Goal: Share content

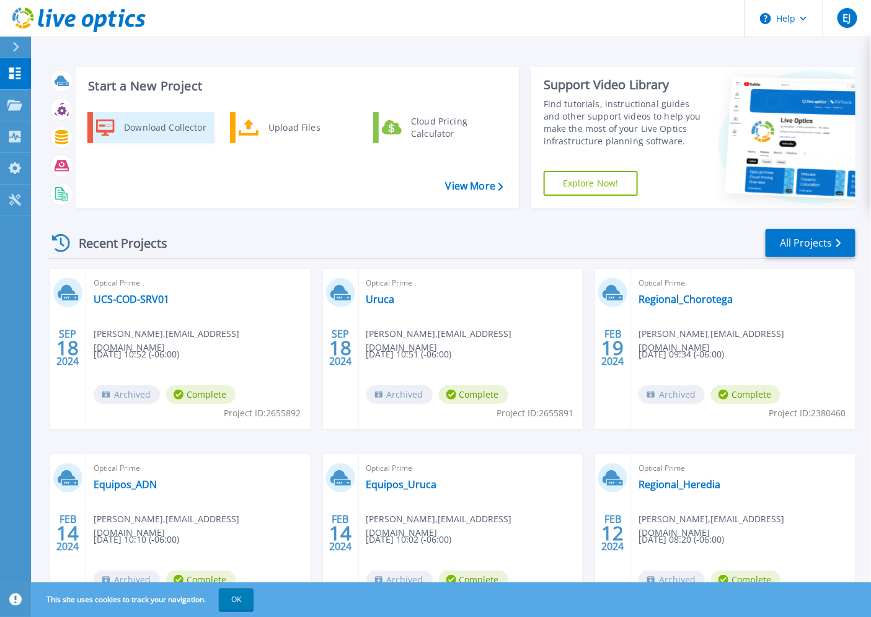
click at [154, 125] on div "Download Collector" at bounding box center [165, 127] width 94 height 25
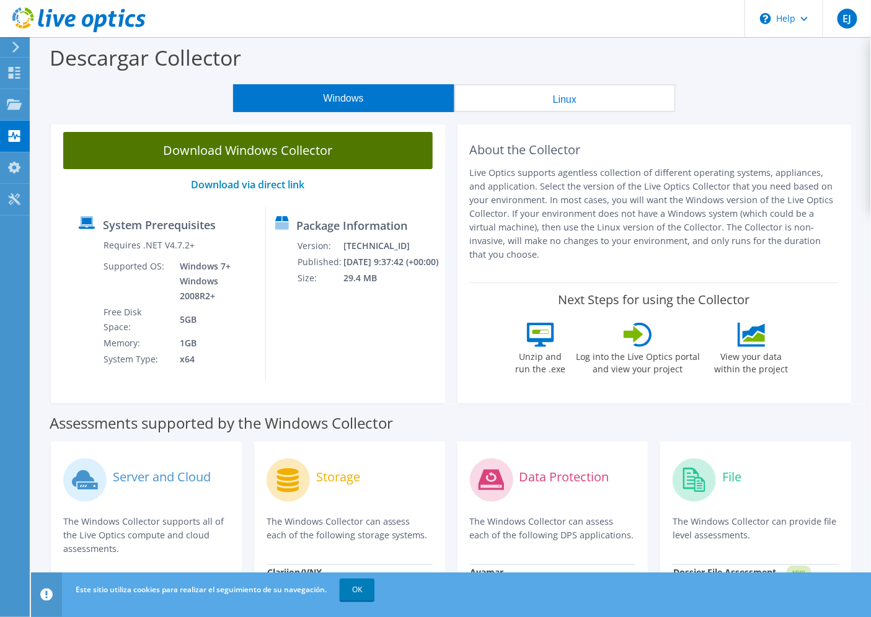
click at [313, 161] on link "Download Windows Collector" at bounding box center [247, 150] width 369 height 37
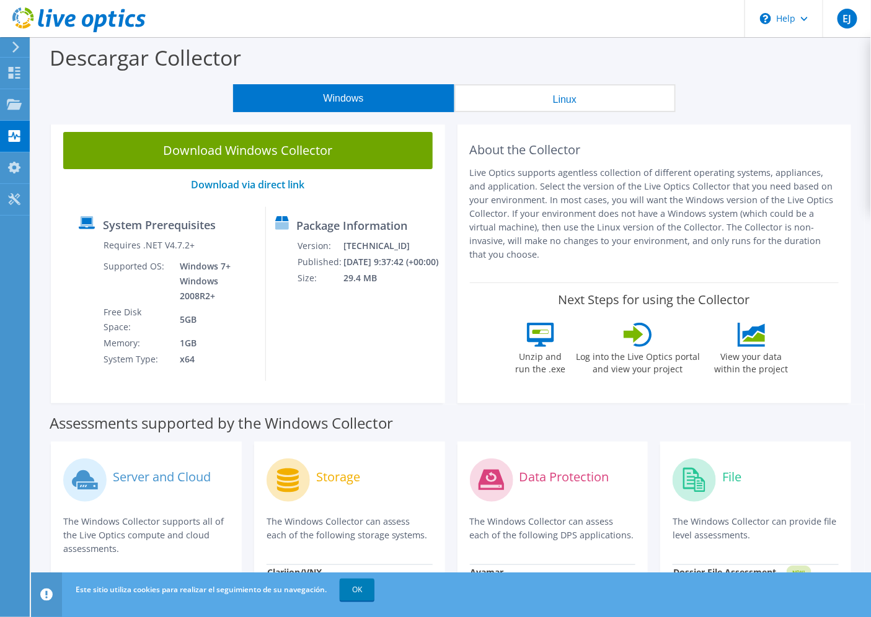
click at [778, 45] on div "Descargar Collector" at bounding box center [450, 60] width 827 height 47
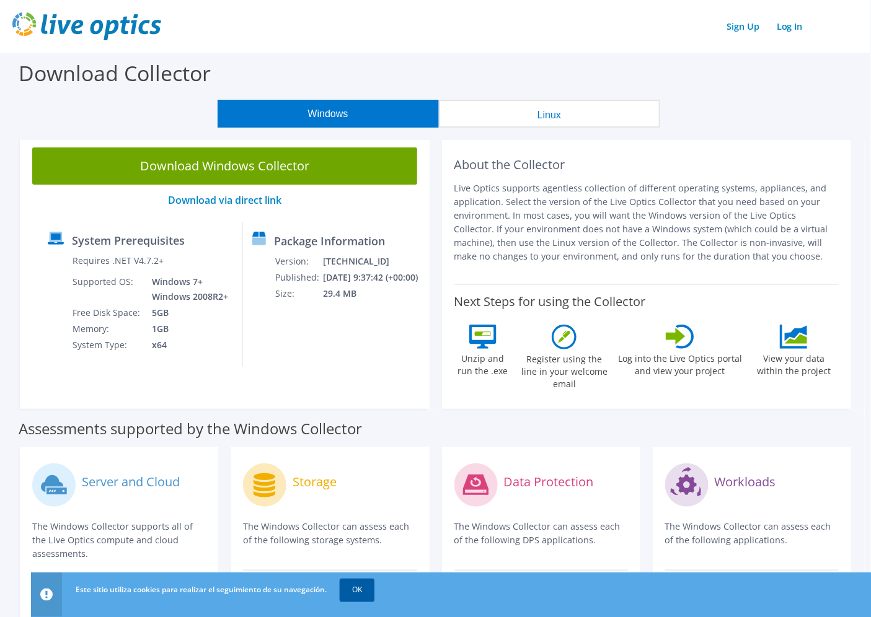
click at [347, 573] on link "OK" at bounding box center [357, 590] width 35 height 22
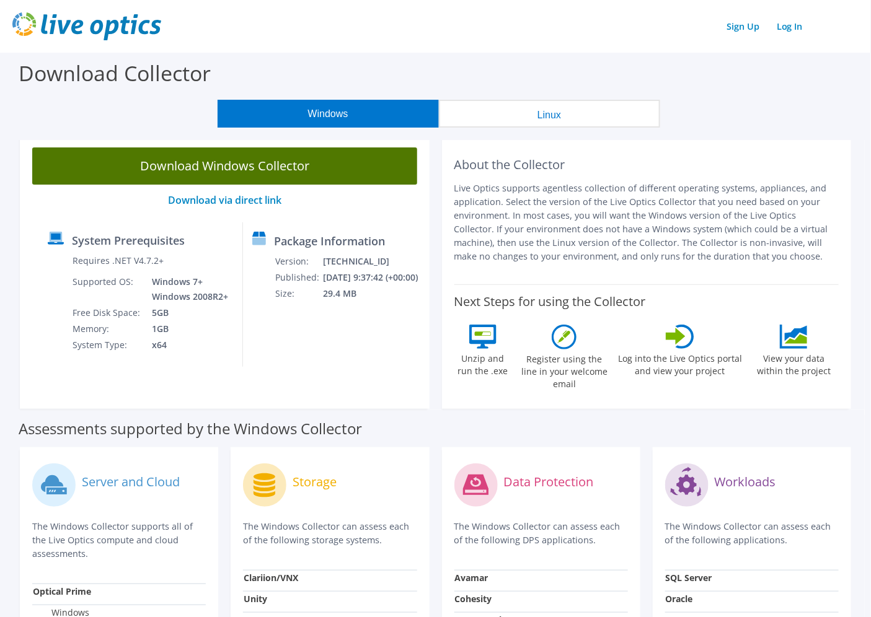
click at [225, 161] on link "Download Windows Collector" at bounding box center [224, 165] width 385 height 37
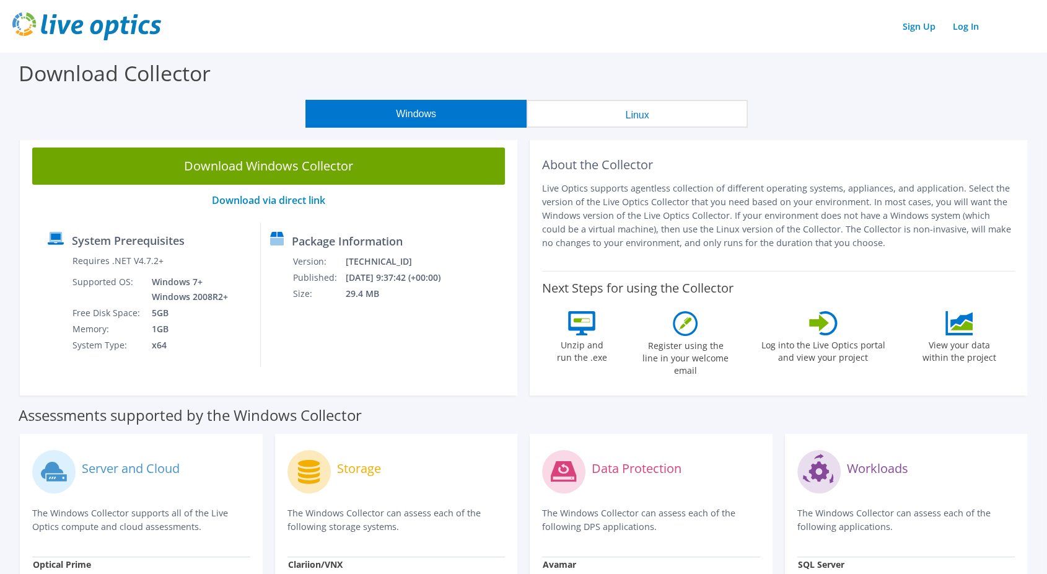
click at [93, 102] on div "Windows Linux" at bounding box center [526, 114] width 1029 height 28
click at [882, 95] on div "Download Collector" at bounding box center [523, 76] width 1035 height 47
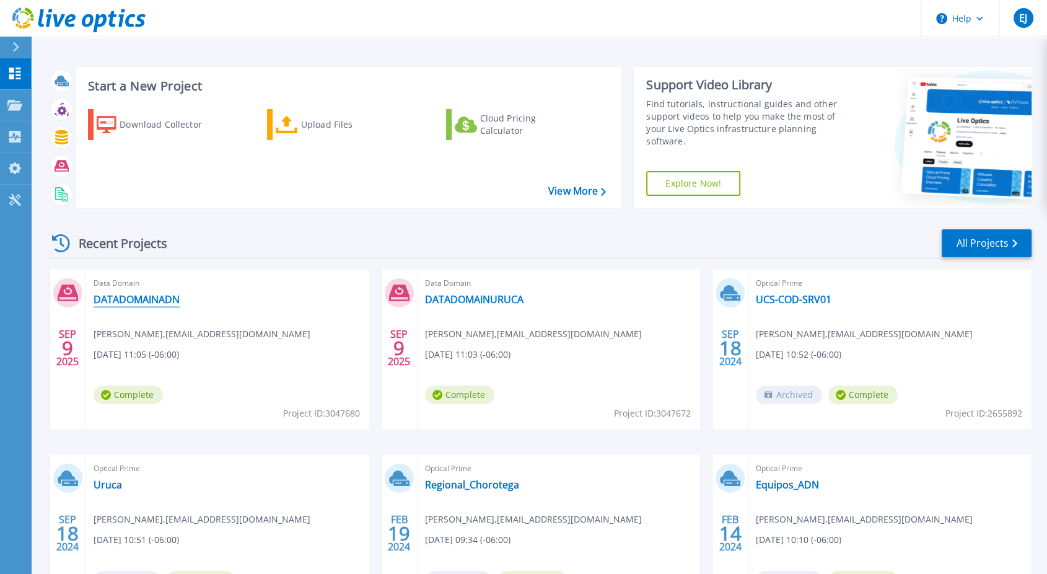
click at [175, 302] on link "DATADOMAINADN" at bounding box center [137, 299] width 86 height 12
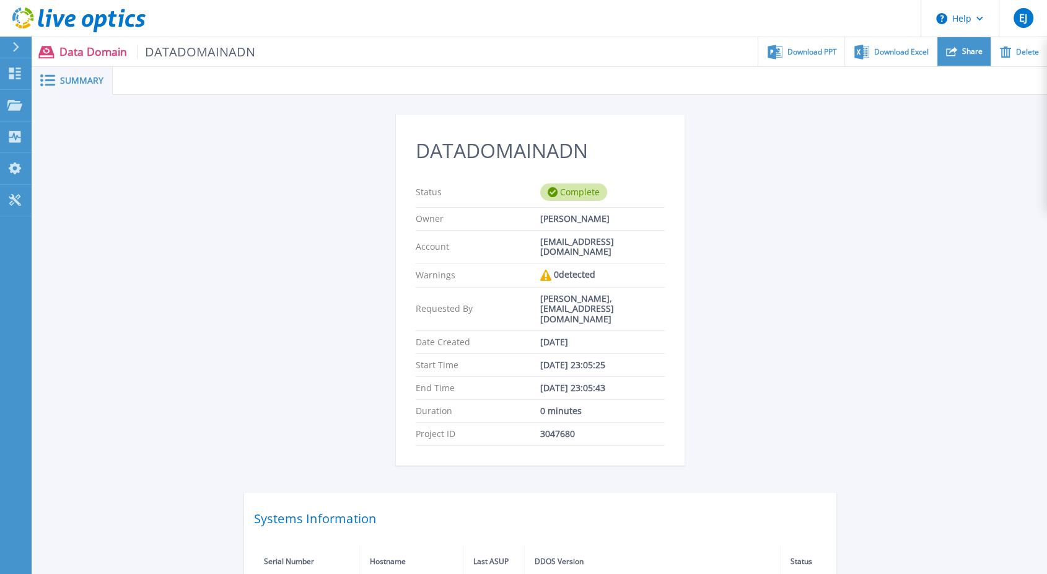
click at [973, 59] on div "Share" at bounding box center [963, 51] width 53 height 29
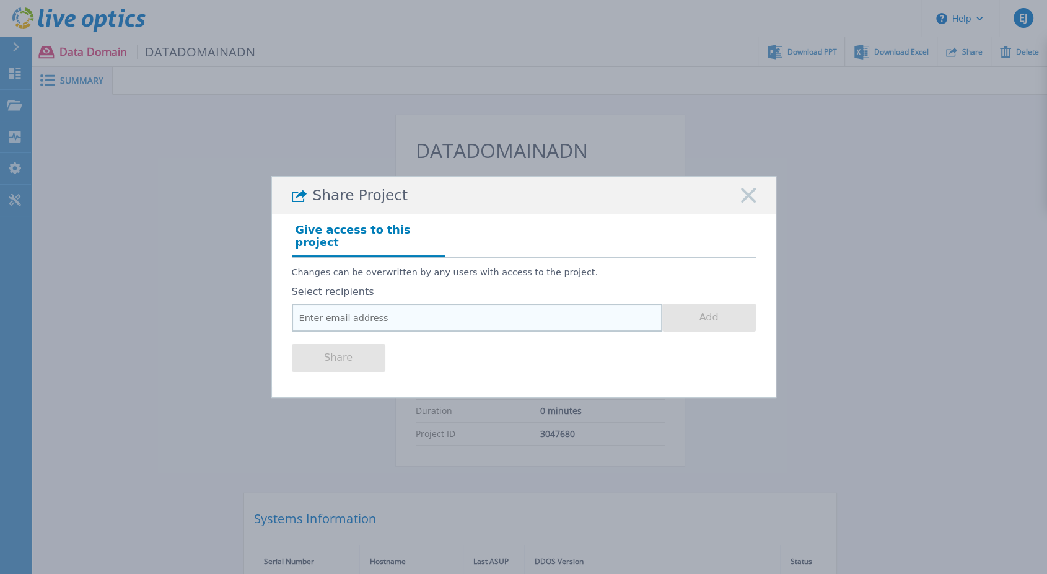
click at [351, 314] on input "email" at bounding box center [477, 318] width 371 height 28
click at [384, 314] on input "email" at bounding box center [477, 318] width 371 height 28
paste input "[PERSON_NAME] <[EMAIL_ADDRESS][DOMAIN_NAME]>"
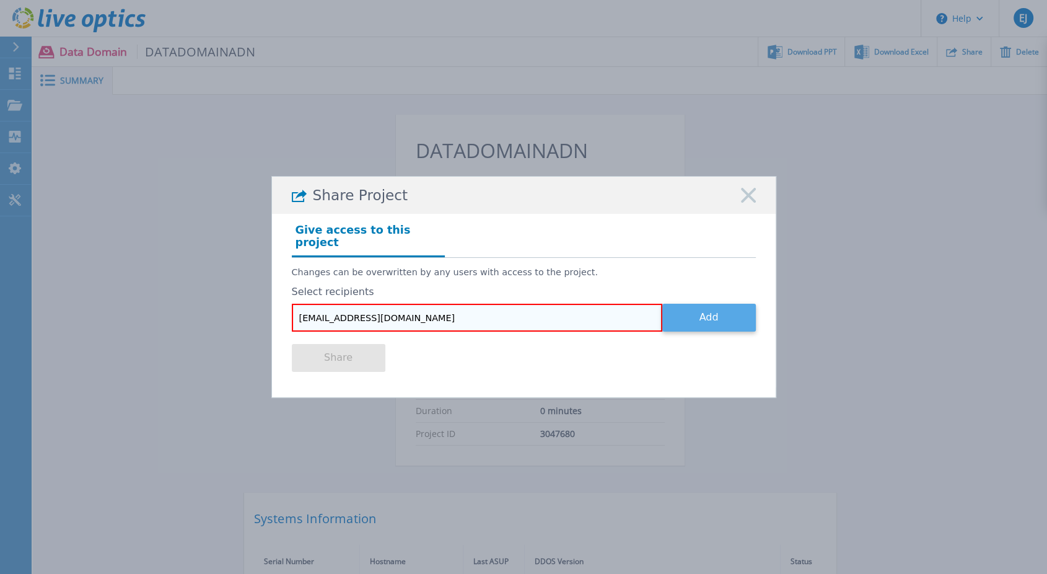
type input "[EMAIL_ADDRESS][DOMAIN_NAME]"
click at [690, 316] on button "Add" at bounding box center [709, 318] width 94 height 28
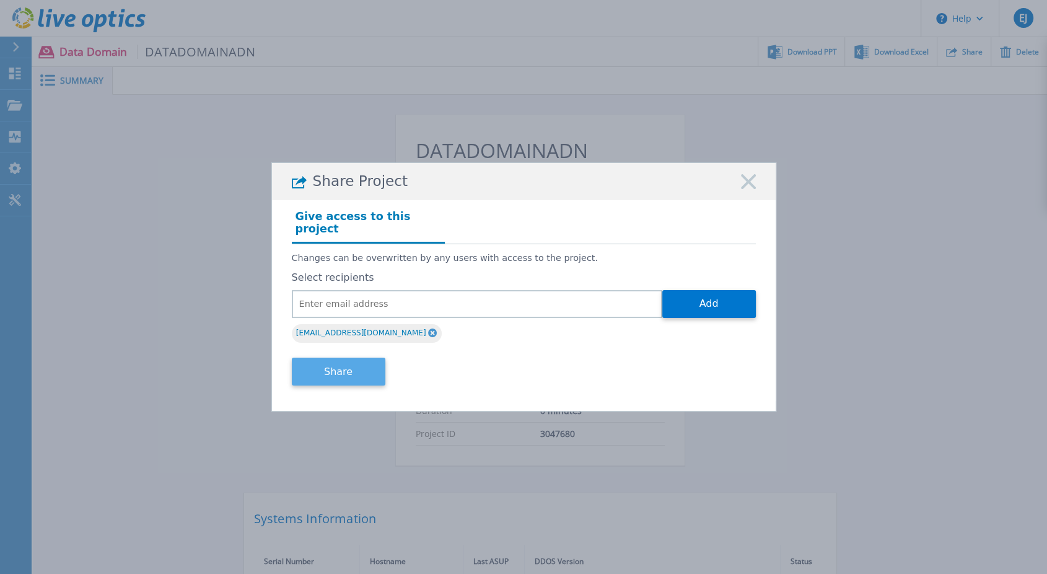
click at [336, 363] on button "Share" at bounding box center [339, 372] width 94 height 28
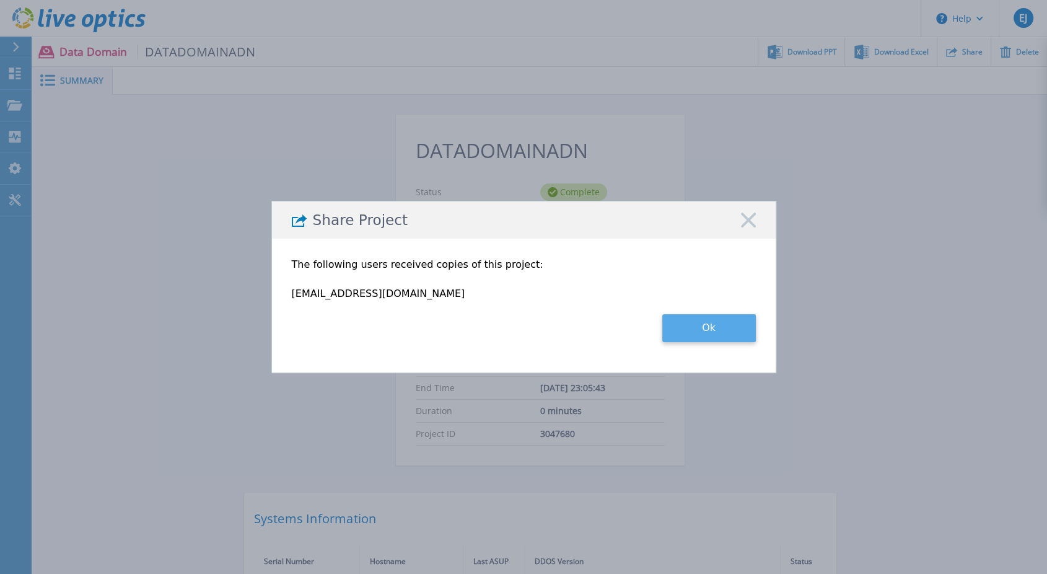
click at [721, 327] on button "Ok" at bounding box center [709, 328] width 94 height 28
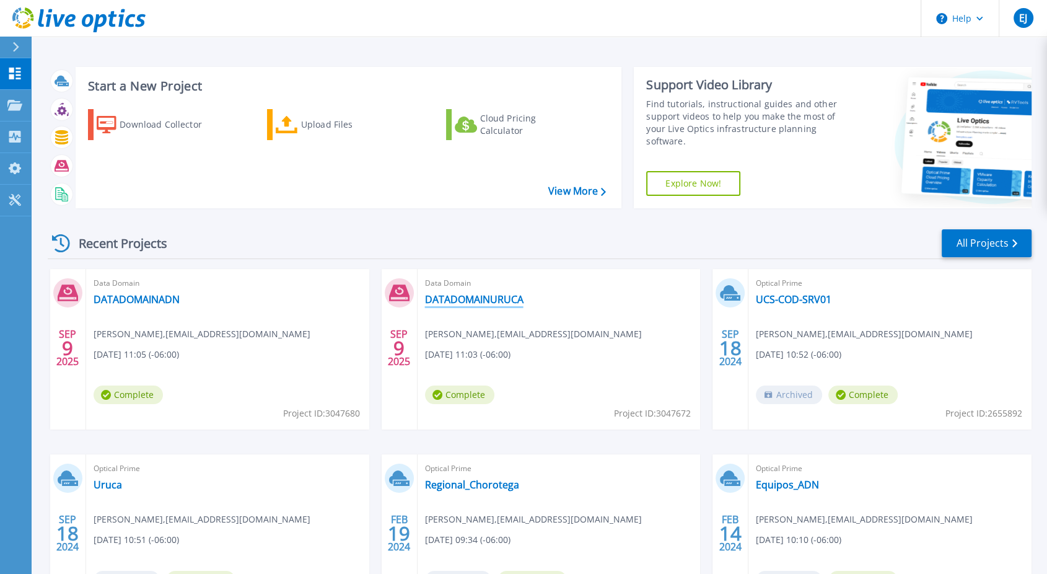
click at [463, 297] on link "DATADOMAINURUCA" at bounding box center [474, 299] width 99 height 12
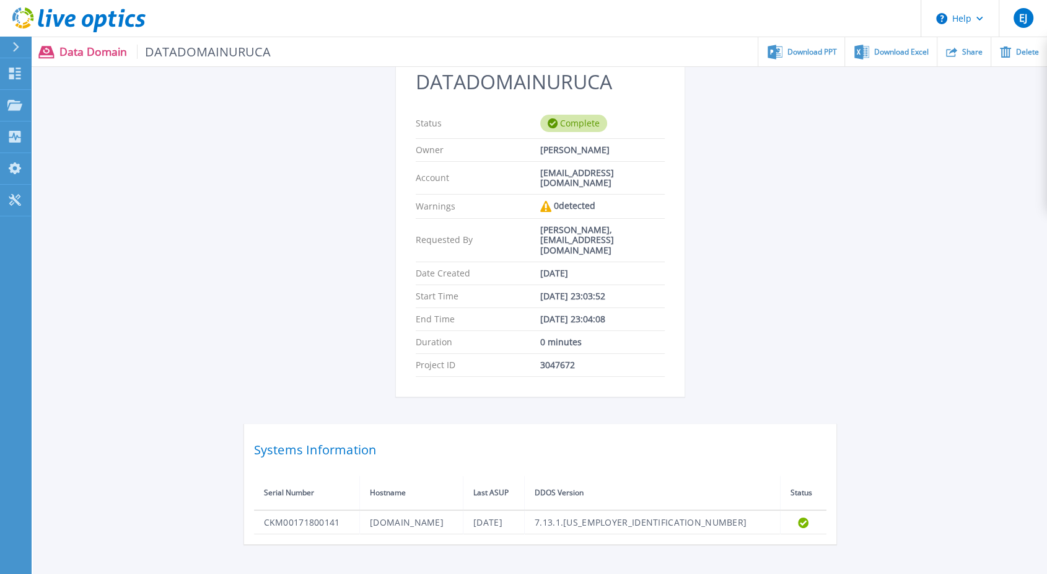
scroll to position [121, 0]
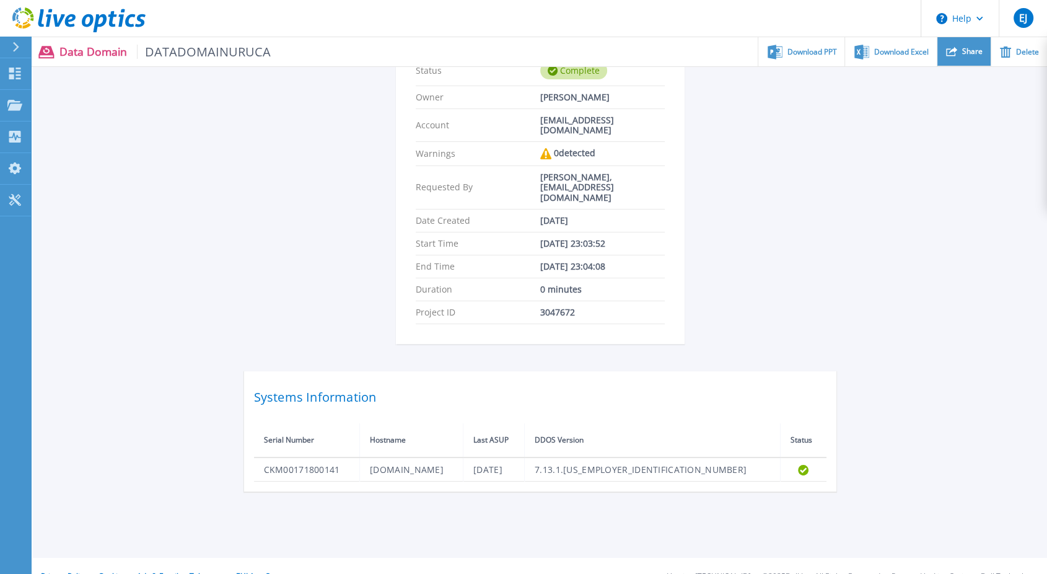
click at [955, 56] on icon at bounding box center [951, 51] width 11 height 11
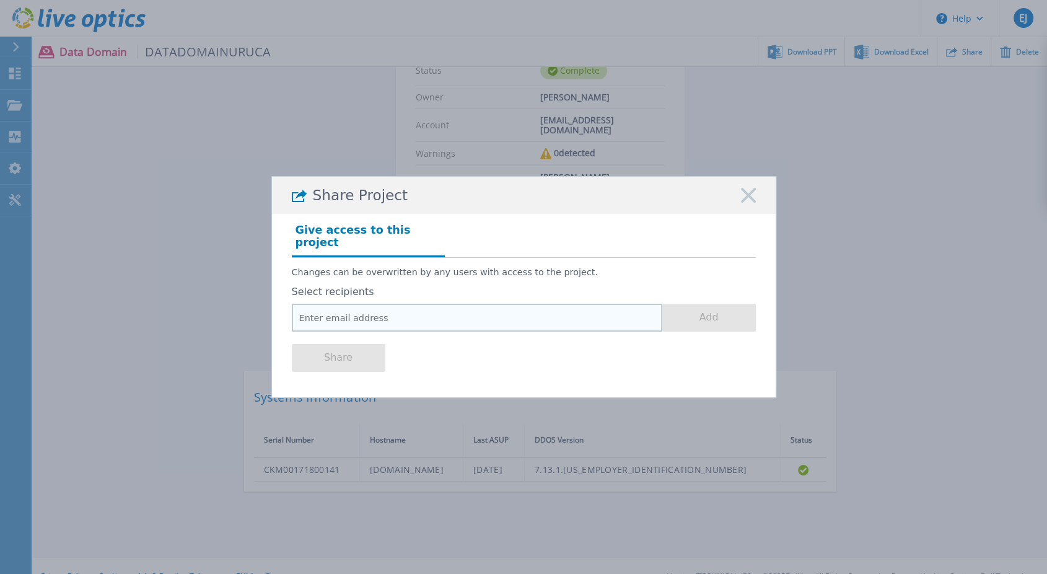
click at [371, 309] on input "email" at bounding box center [477, 318] width 371 height 28
paste input "Humberto Marino <hmarino@martinexsa.com>"
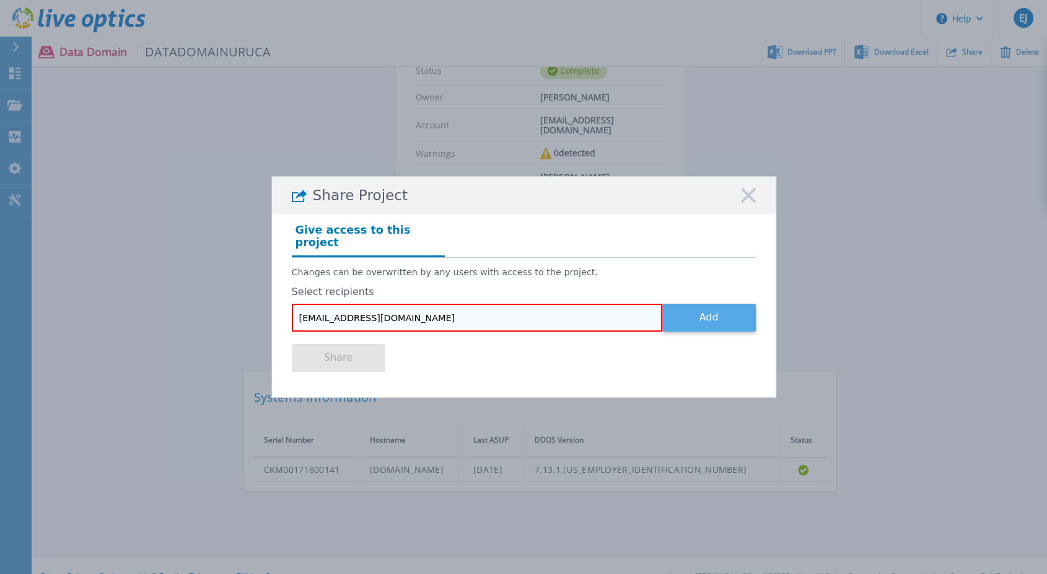
type input "hmarino@martinexsa.com"
click at [708, 309] on button "Add" at bounding box center [709, 318] width 94 height 28
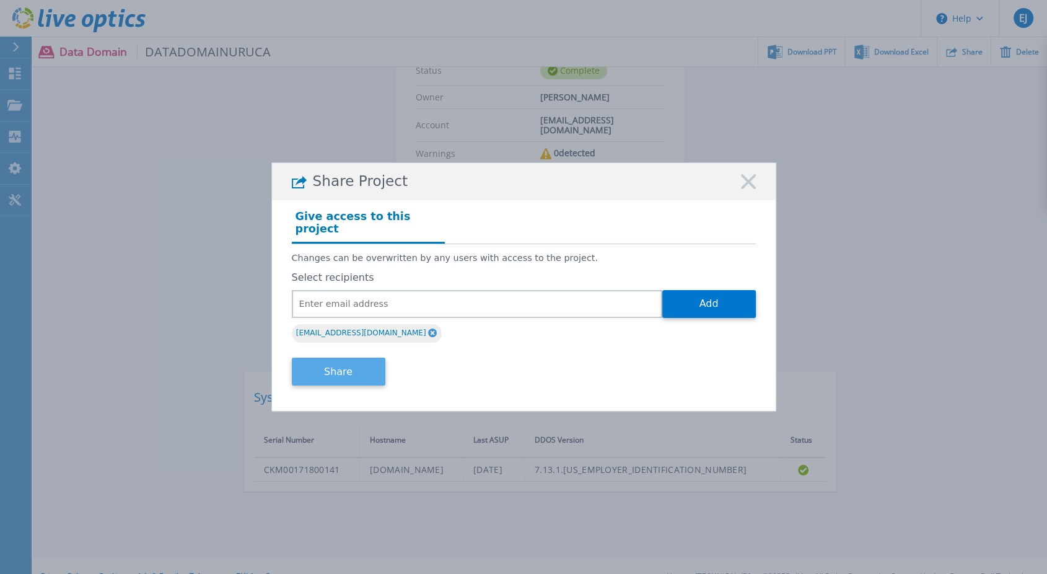
click at [359, 371] on button "Share" at bounding box center [339, 372] width 94 height 28
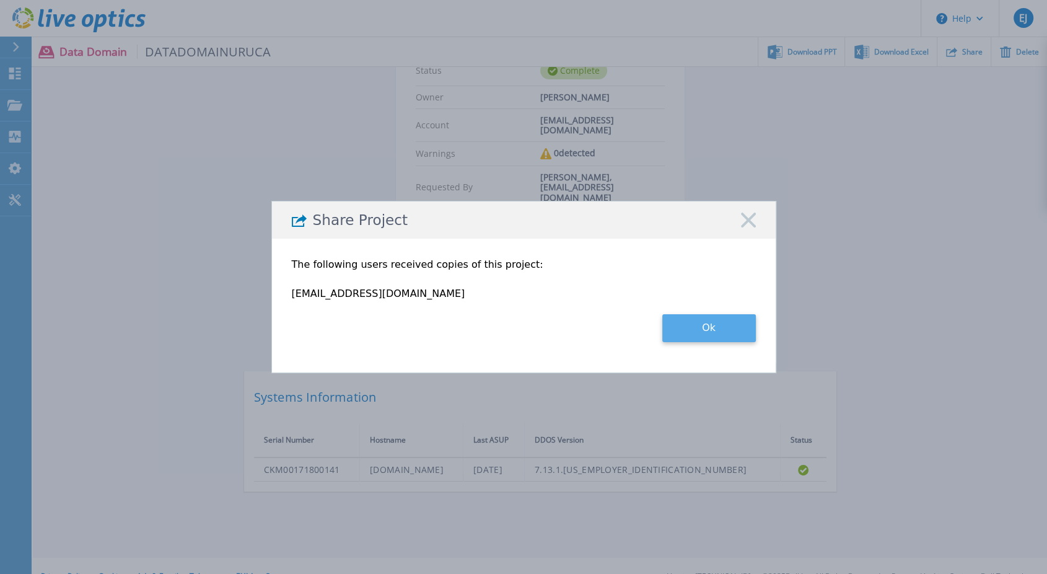
click at [718, 330] on button "Ok" at bounding box center [709, 328] width 94 height 28
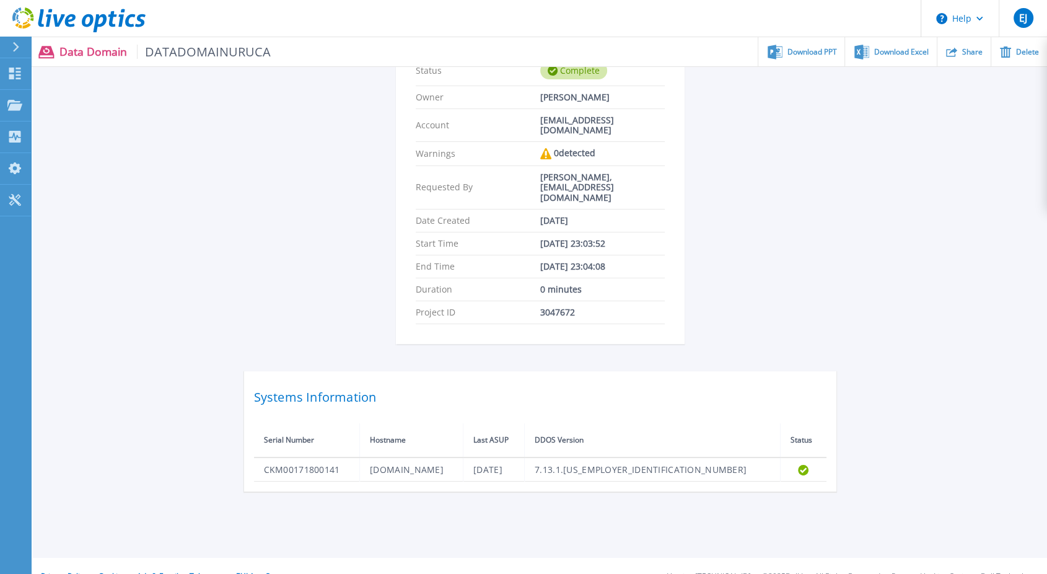
scroll to position [0, 0]
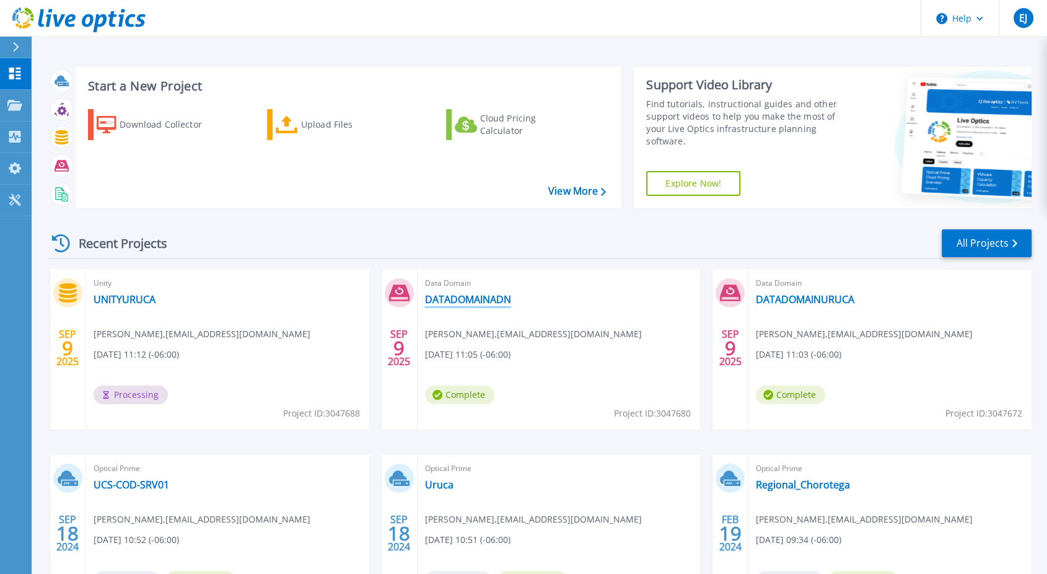
click at [475, 300] on link "DATADOMAINADN" at bounding box center [468, 299] width 86 height 12
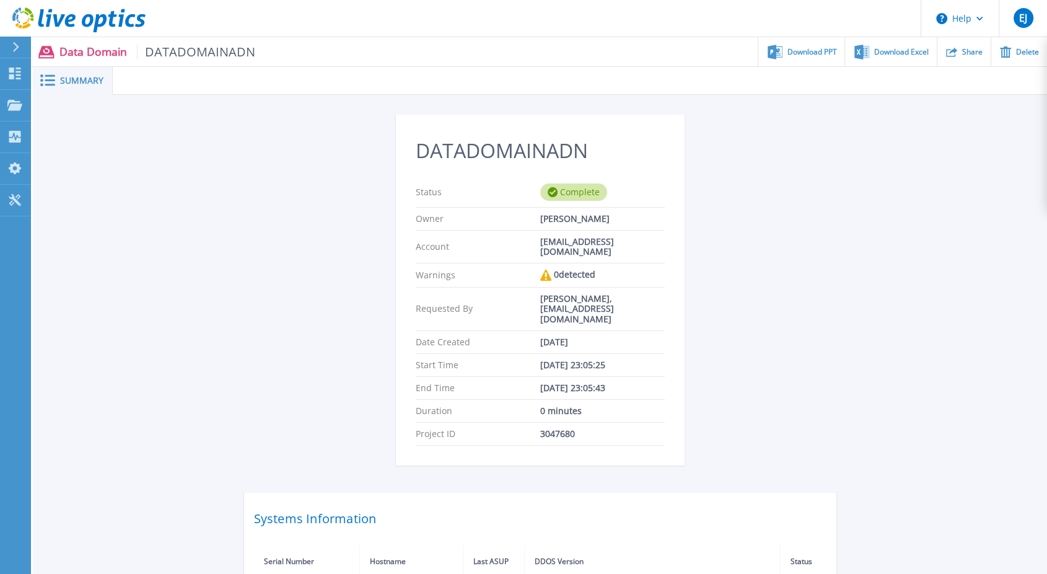
scroll to position [121, 0]
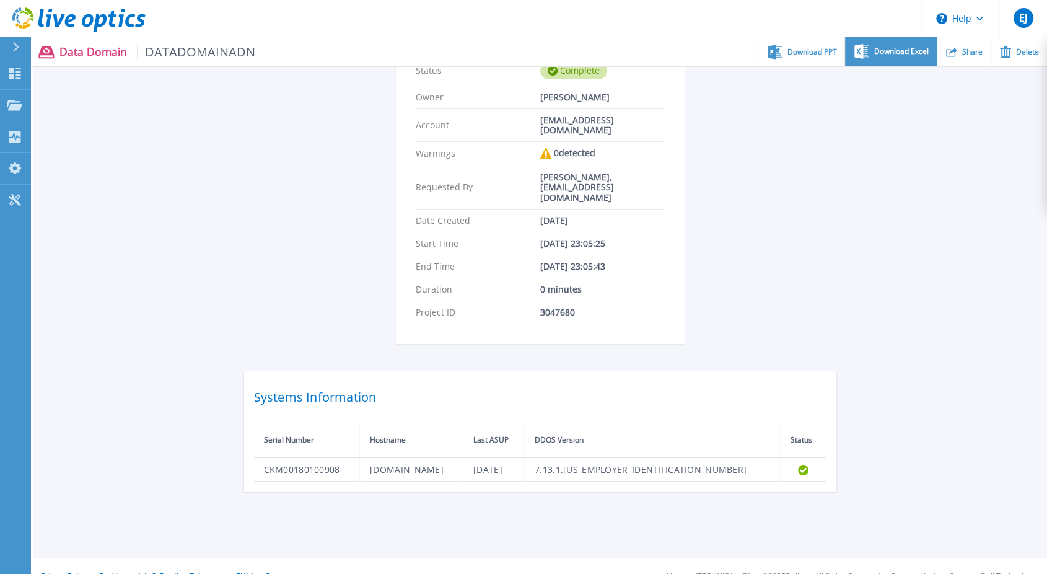
click at [886, 55] on span "Download Excel" at bounding box center [901, 51] width 55 height 7
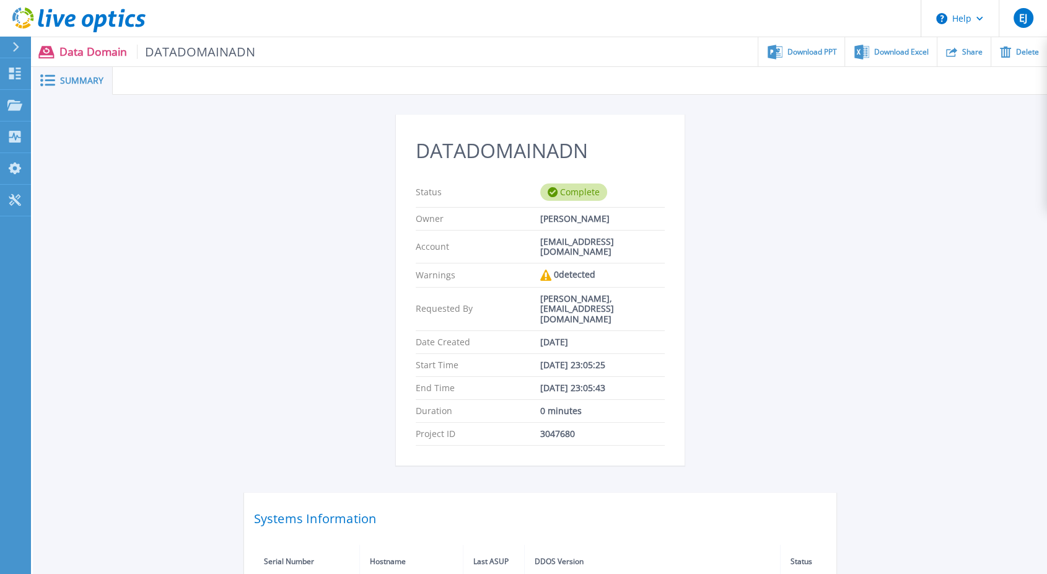
click at [86, 84] on span "Summary" at bounding box center [81, 80] width 43 height 9
click at [48, 82] on icon at bounding box center [47, 80] width 15 height 12
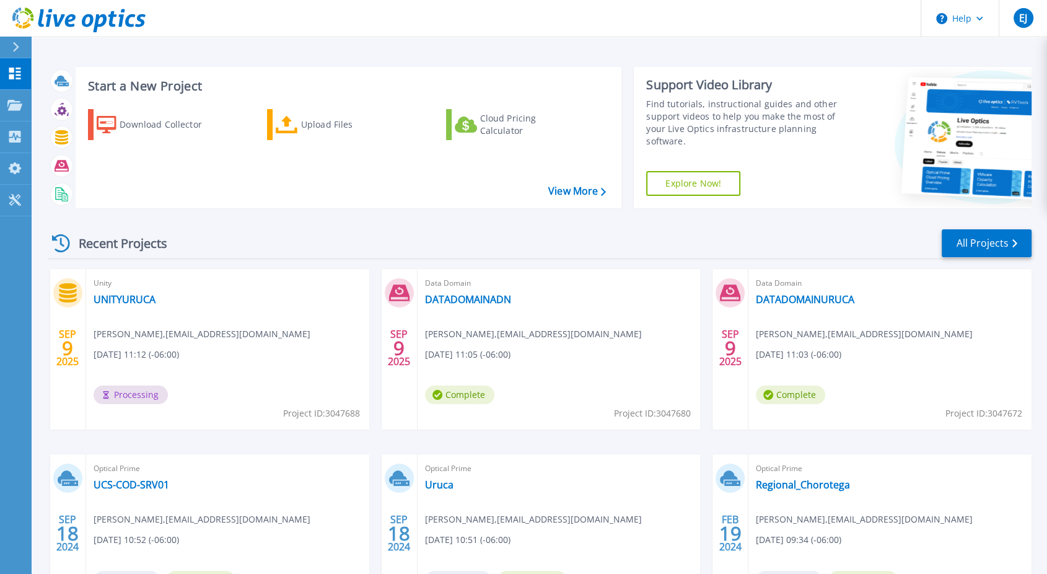
click at [42, 273] on div "[DATE] Unity UNITYURUCA [PERSON_NAME] , [EMAIL_ADDRESS][DOMAIN_NAME] [DATE] 11:…" at bounding box center [535, 454] width 994 height 371
click at [43, 327] on div "SEP 9 2025 Unity UNITYURUCA Eliecer Jimenez , ejimenezrivera@ina.ac.cr 09/09/20…" at bounding box center [535, 454] width 994 height 371
click at [188, 362] on div "Unity UNITYURUCA Eliecer Jimenez , ejimenezrivera@ina.ac.cr 09/09/2025, 11:12 (…" at bounding box center [227, 349] width 283 height 160
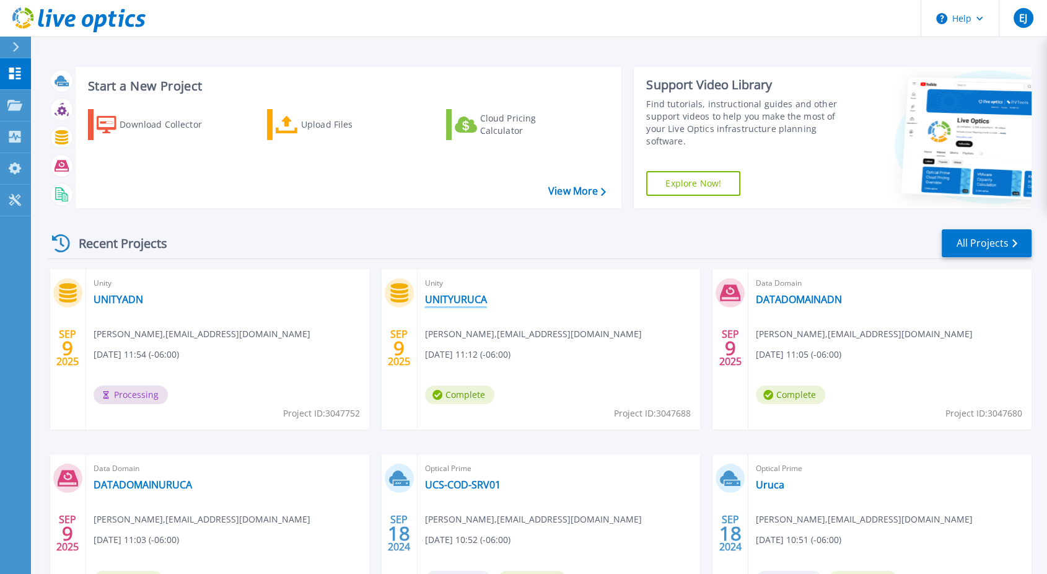
click at [441, 299] on link "UNITYURUCA" at bounding box center [456, 299] width 62 height 12
